Goal: Information Seeking & Learning: Learn about a topic

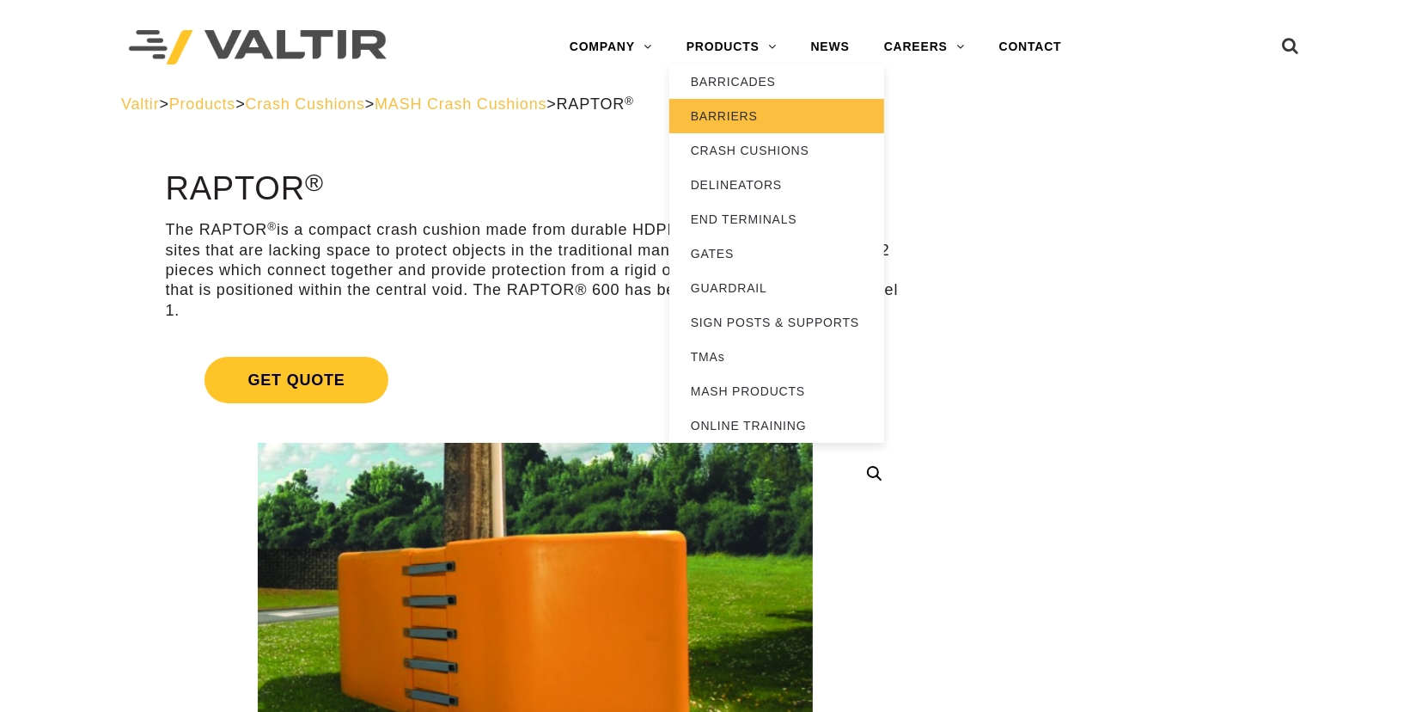
click at [719, 103] on link "BARRIERS" at bounding box center [776, 116] width 215 height 34
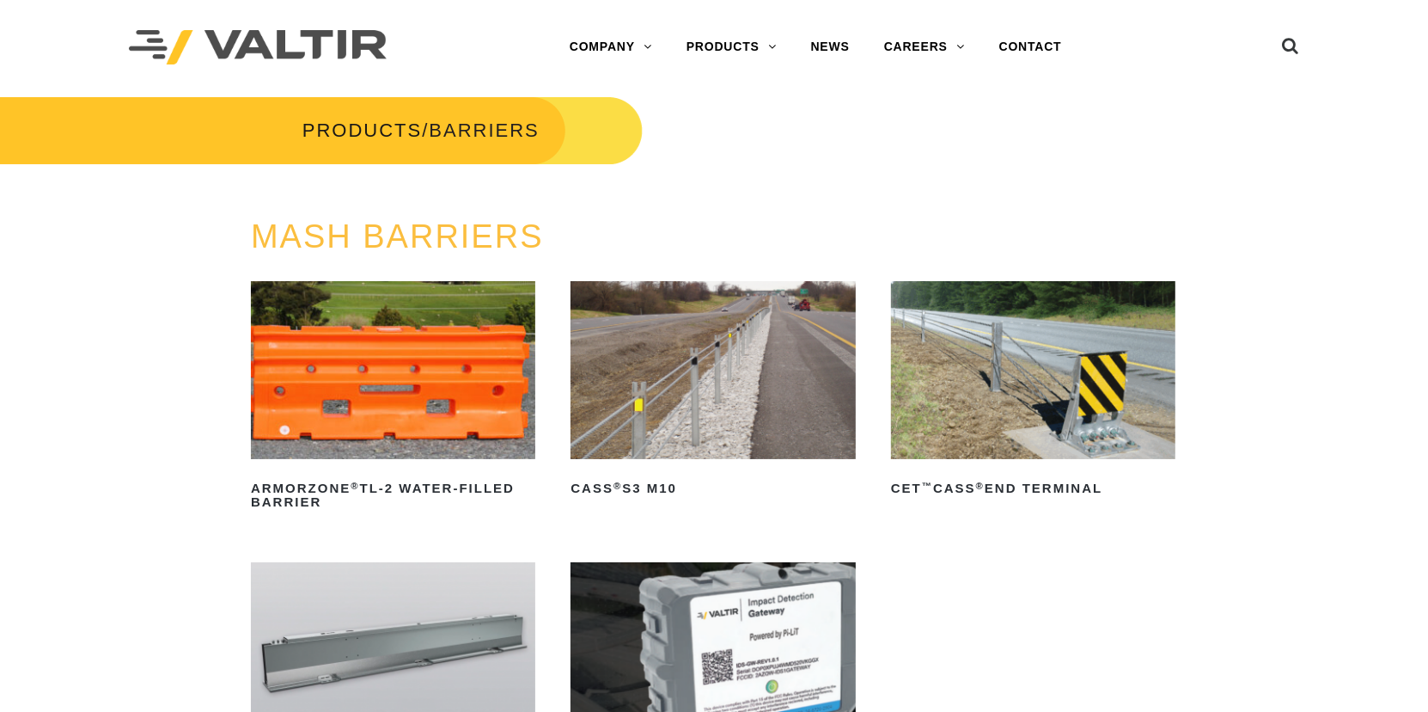
click at [439, 330] on img at bounding box center [393, 370] width 284 height 178
